Goal: Find specific page/section: Find specific page/section

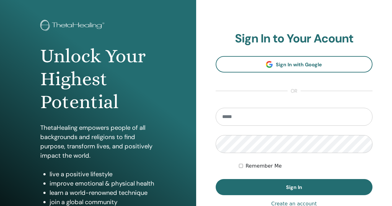
scroll to position [31, 0]
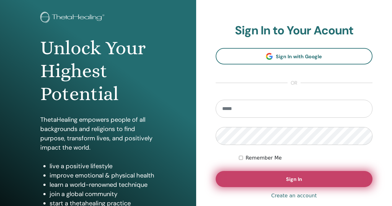
type input "**********"
click at [265, 181] on button "Sign In" at bounding box center [294, 179] width 157 height 16
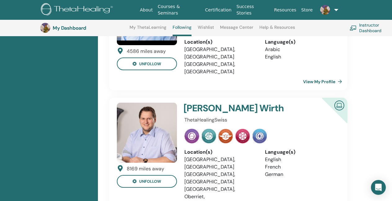
scroll to position [233, 0]
